Goal: Task Accomplishment & Management: Manage account settings

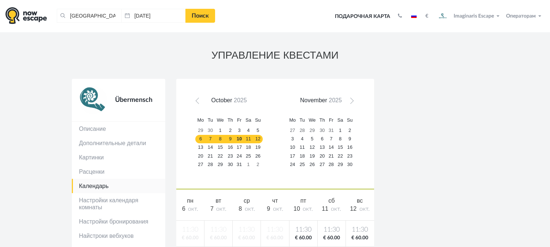
scroll to position [156, 0]
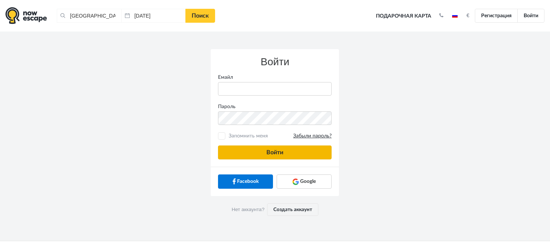
type input "anatoly@imaginaris.ee"
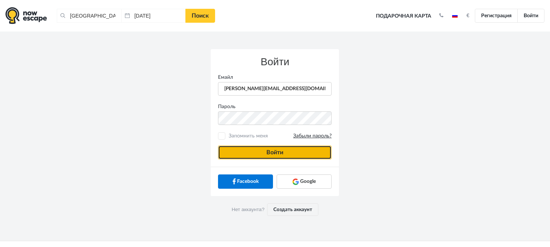
click at [243, 151] on button "Войти" at bounding box center [275, 152] width 114 height 14
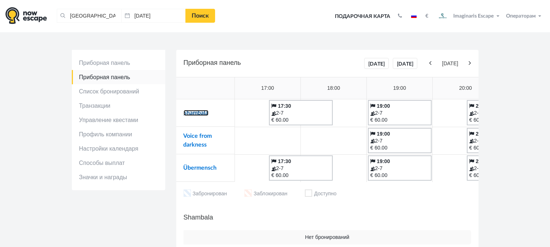
click at [197, 112] on link "Shambala" at bounding box center [195, 113] width 25 height 6
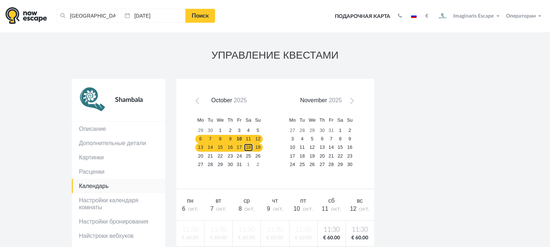
click at [244, 145] on link "18" at bounding box center [249, 147] width 10 height 8
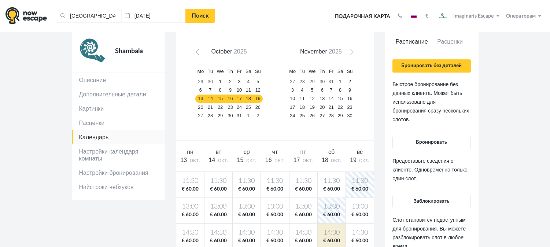
scroll to position [45, 0]
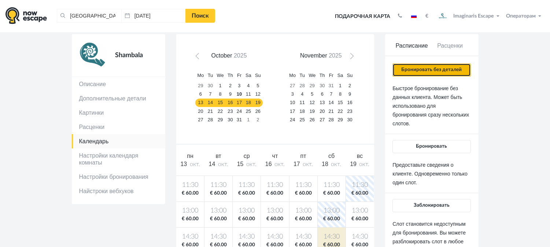
click at [431, 74] on button "Бронировать без деталей" at bounding box center [431, 69] width 78 height 13
